Goal: Transaction & Acquisition: Purchase product/service

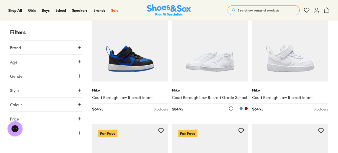
click at [224, 49] on img at bounding box center [210, 44] width 76 height 76
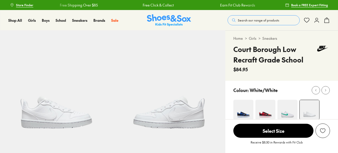
select select "*"
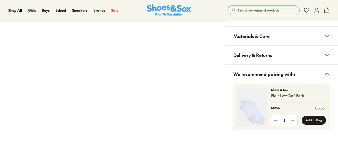
scroll to position [347, 0]
click at [270, 38] on button "Materials & Care" at bounding box center [282, 36] width 113 height 19
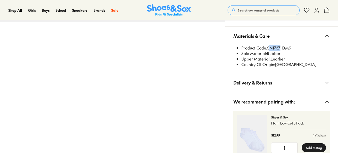
scroll to position [0, 0]
drag, startPoint x: 269, startPoint y: 48, endPoint x: 281, endPoint y: 47, distance: 11.8
click at [281, 47] on li "Product Code: SNI737_DM9" at bounding box center [286, 48] width 89 height 6
copy li "SNI737"
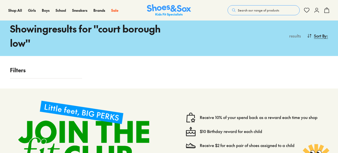
click at [259, 10] on span "Search our range of products" at bounding box center [258, 10] width 41 height 5
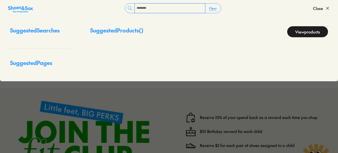
type input "**********"
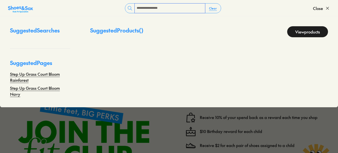
scroll to position [484, 0]
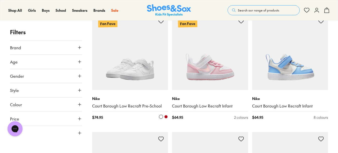
click at [136, 62] on img at bounding box center [130, 52] width 76 height 76
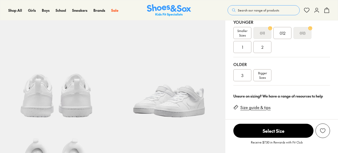
scroll to position [124, 0]
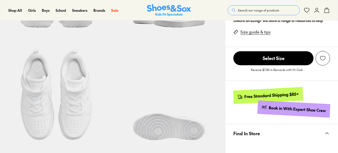
select select "*"
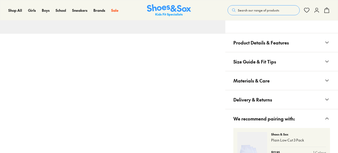
scroll to position [335, 0]
click at [266, 76] on span "Materials & Care" at bounding box center [252, 80] width 36 height 15
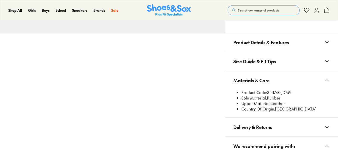
scroll to position [0, 0]
drag, startPoint x: 281, startPoint y: 93, endPoint x: 268, endPoint y: 93, distance: 12.3
click at [268, 93] on li "Product Code: SNI740_DM9" at bounding box center [286, 93] width 89 height 6
